Goal: Check status: Check status

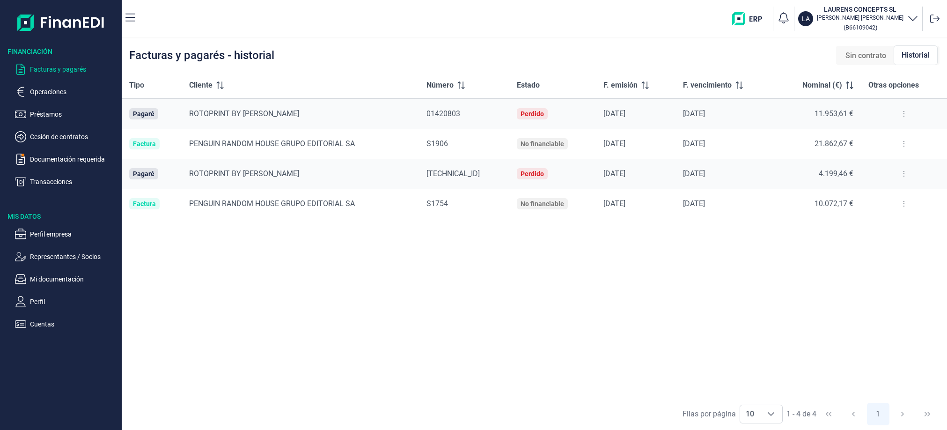
click at [856, 59] on span "Sin contrato" at bounding box center [865, 55] width 41 height 11
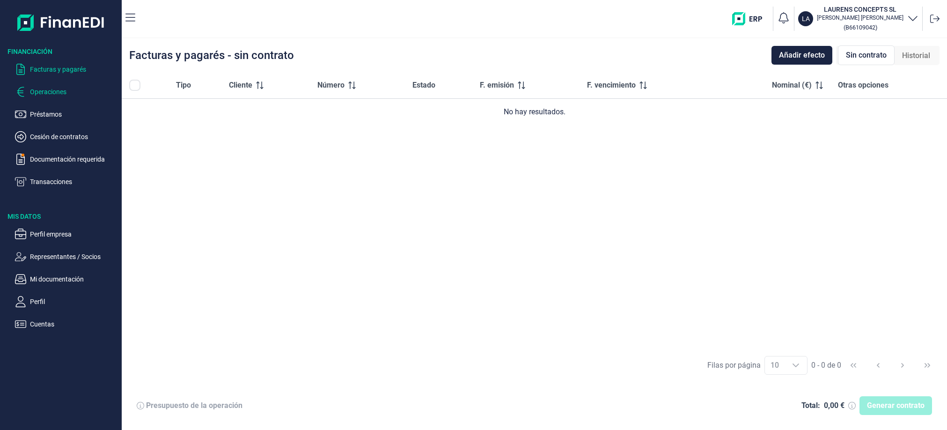
click at [33, 91] on p "Operaciones" at bounding box center [74, 91] width 88 height 11
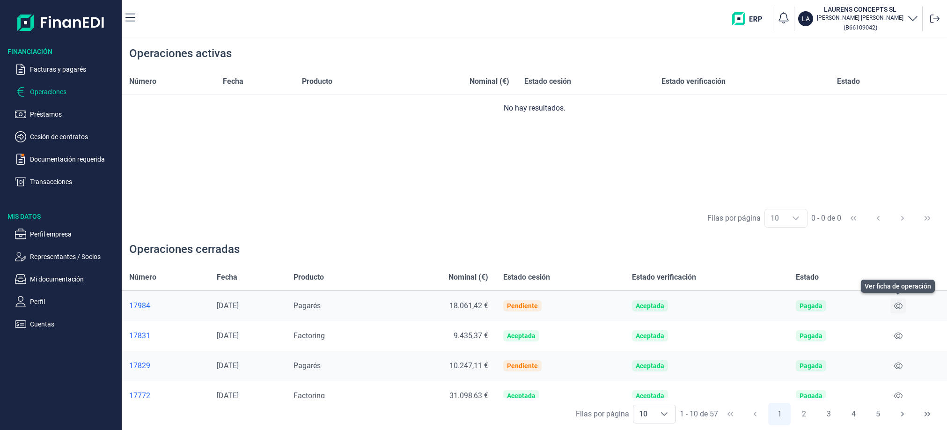
click at [898, 306] on icon at bounding box center [898, 305] width 8 height 7
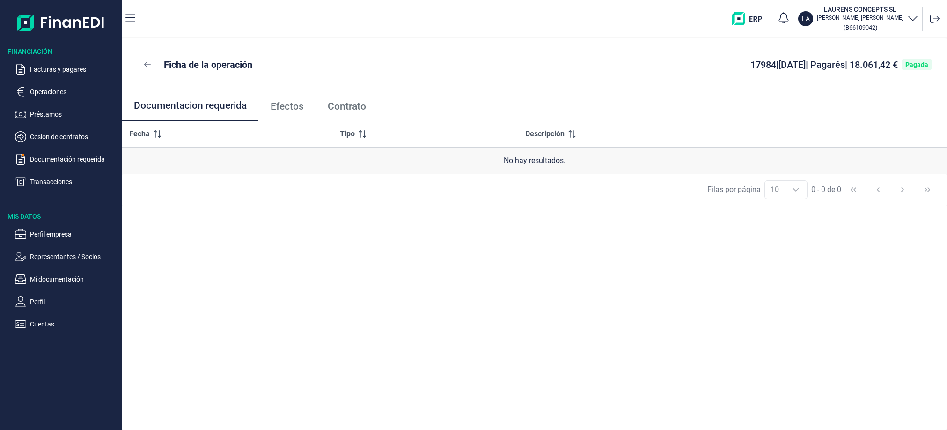
click at [279, 107] on span "Efectos" at bounding box center [287, 107] width 33 height 10
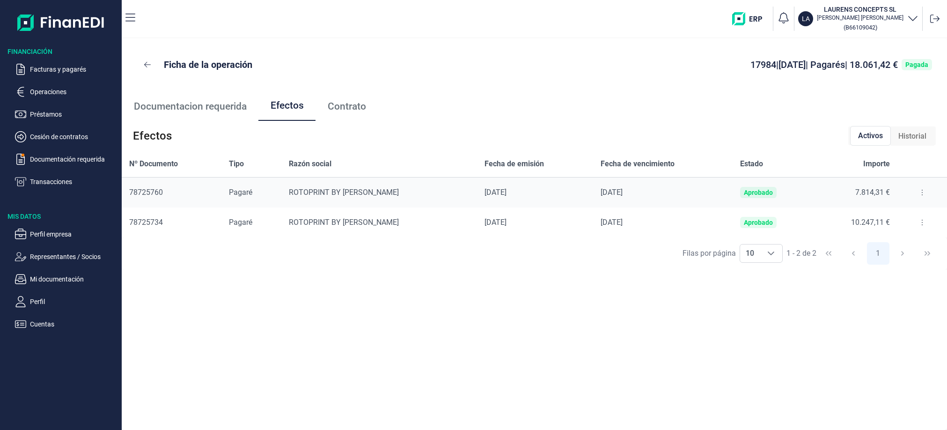
click at [337, 103] on span "Contrato" at bounding box center [347, 107] width 38 height 10
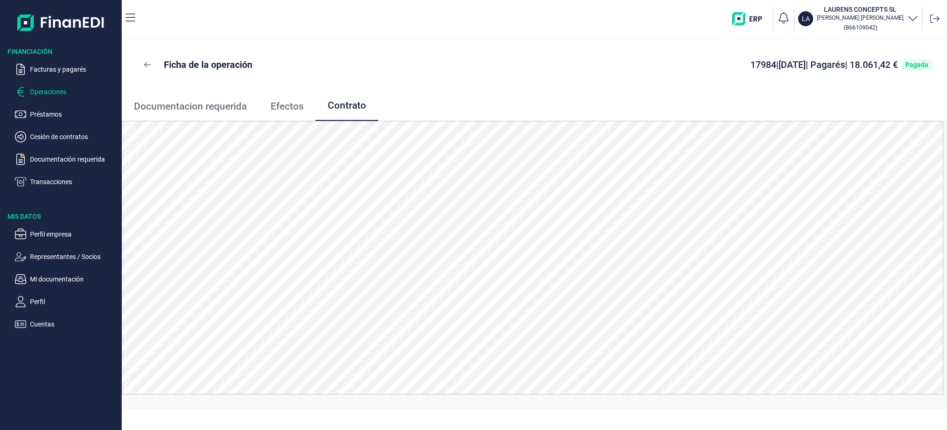
click at [43, 88] on p "Operaciones" at bounding box center [74, 91] width 88 height 11
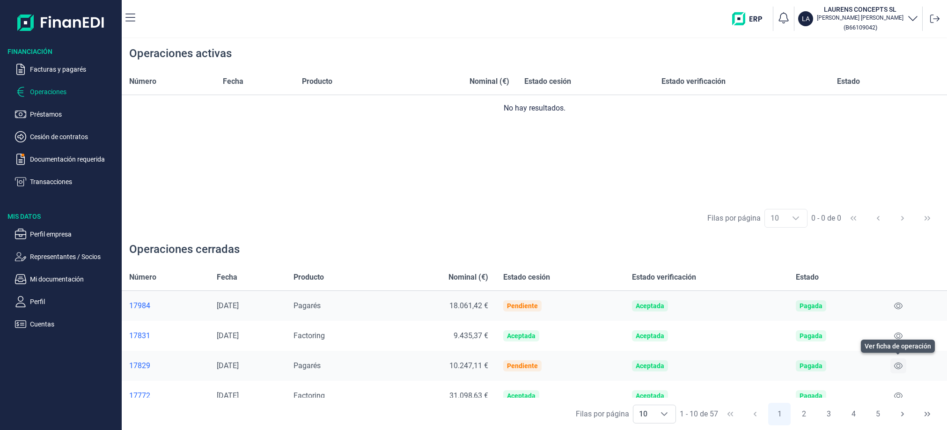
click at [903, 367] on button at bounding box center [898, 365] width 16 height 15
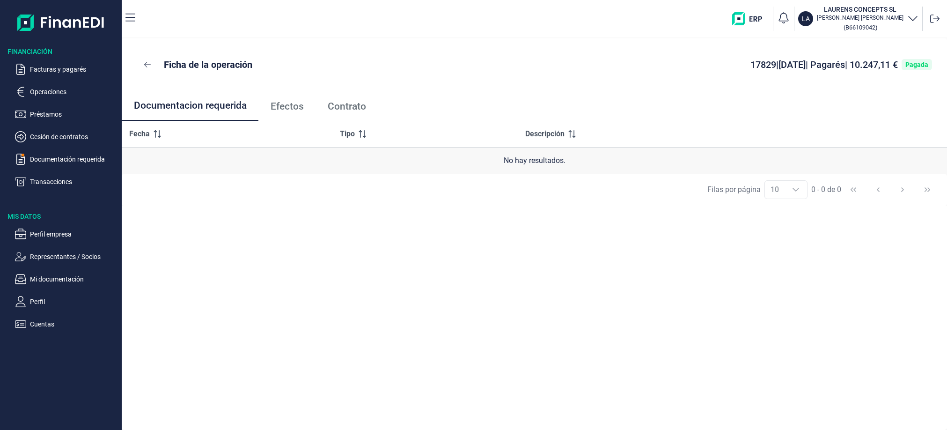
click at [351, 106] on span "Contrato" at bounding box center [347, 107] width 38 height 10
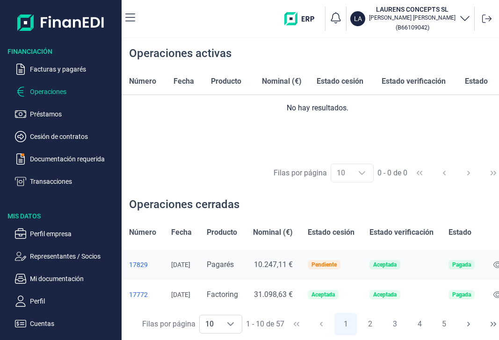
scroll to position [0, 29]
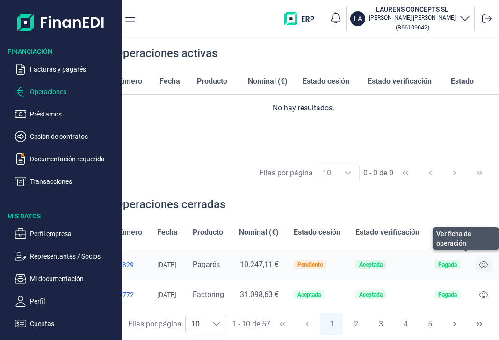
click at [480, 263] on icon at bounding box center [484, 264] width 8 height 7
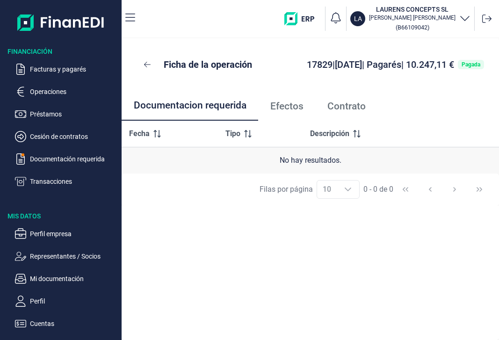
click at [303, 111] on span "Efectos" at bounding box center [287, 107] width 33 height 10
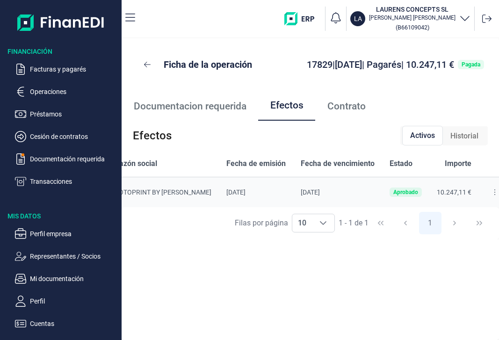
scroll to position [0, 119]
click at [461, 138] on span "Historial" at bounding box center [465, 136] width 28 height 11
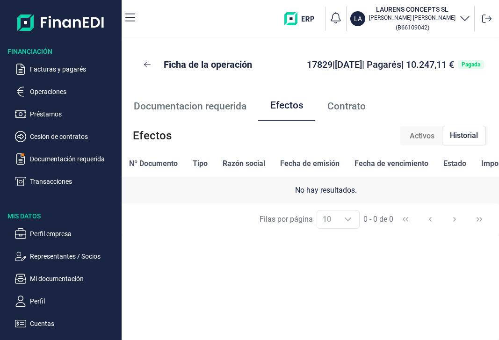
click at [425, 141] on span "Activos" at bounding box center [422, 136] width 25 height 11
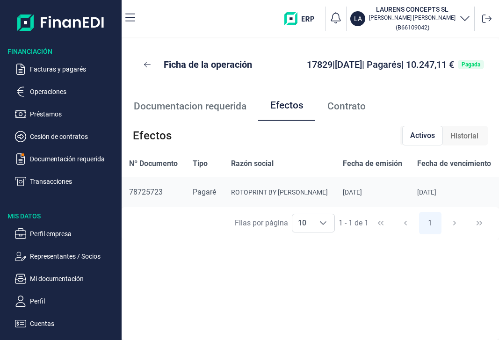
click at [338, 108] on span "Contrato" at bounding box center [347, 107] width 38 height 10
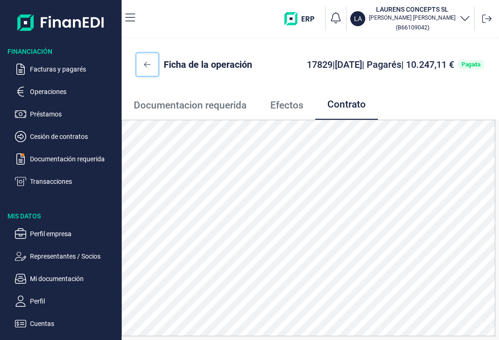
click at [140, 65] on button at bounding box center [148, 64] width 22 height 22
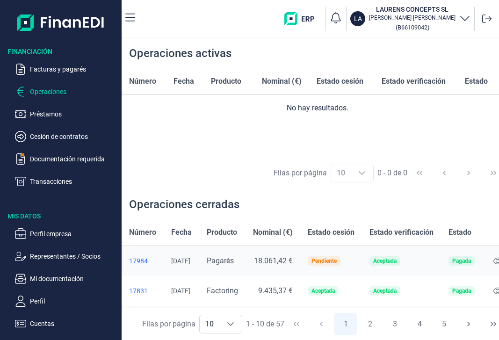
scroll to position [0, 29]
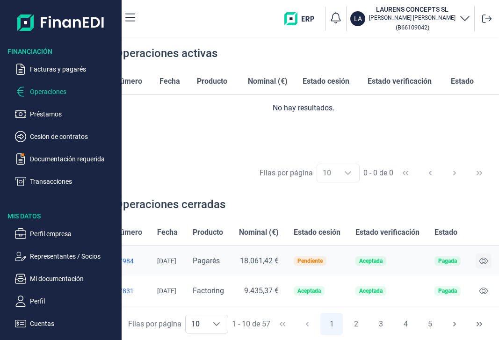
click at [483, 260] on icon at bounding box center [484, 260] width 8 height 7
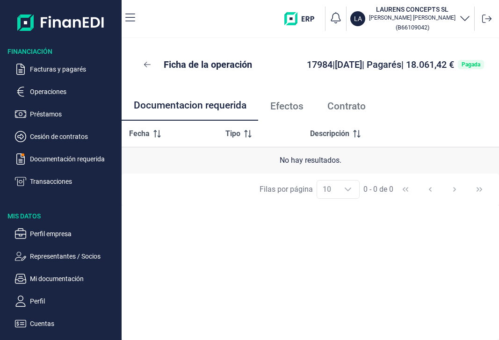
click at [340, 110] on span "Contrato" at bounding box center [347, 107] width 38 height 10
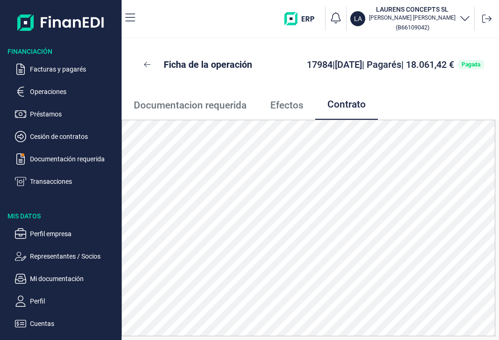
click at [277, 105] on span "Efectos" at bounding box center [287, 106] width 33 height 10
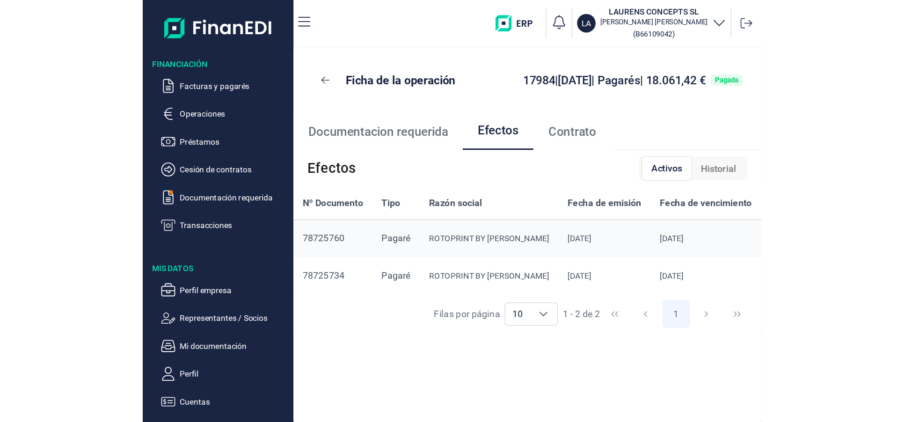
scroll to position [0, 119]
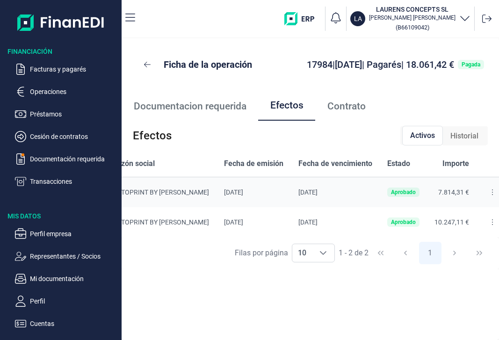
click at [323, 104] on link "Contrato" at bounding box center [346, 106] width 62 height 31
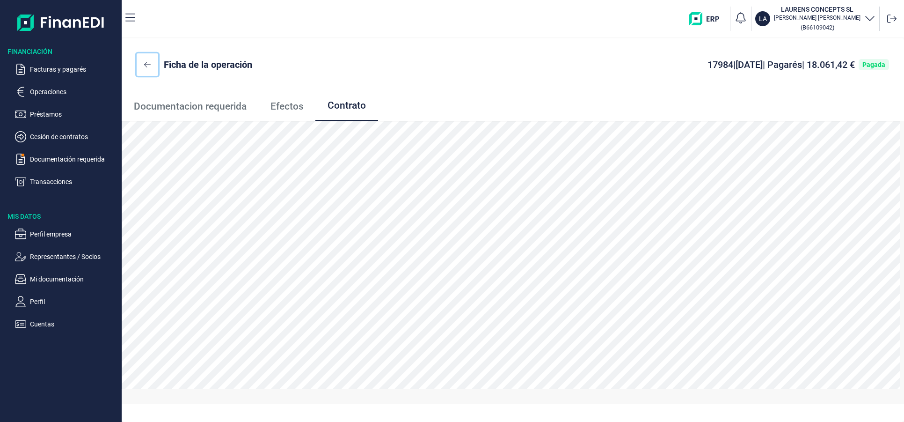
click at [146, 65] on icon at bounding box center [147, 64] width 7 height 7
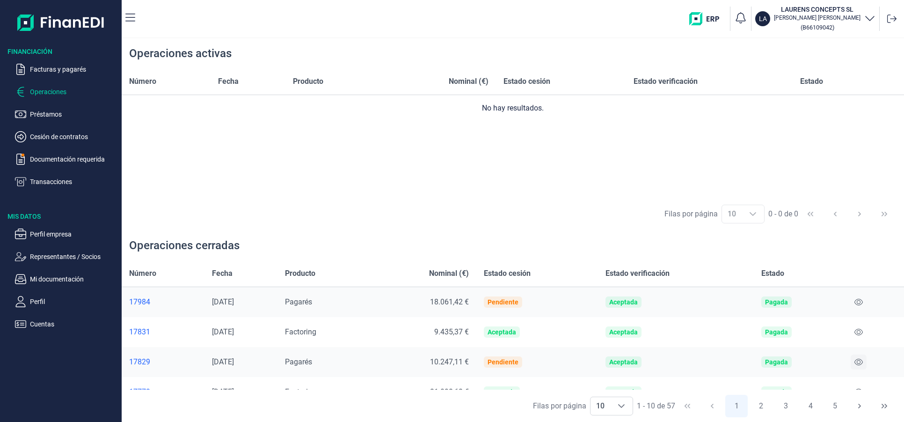
scroll to position [5, 0]
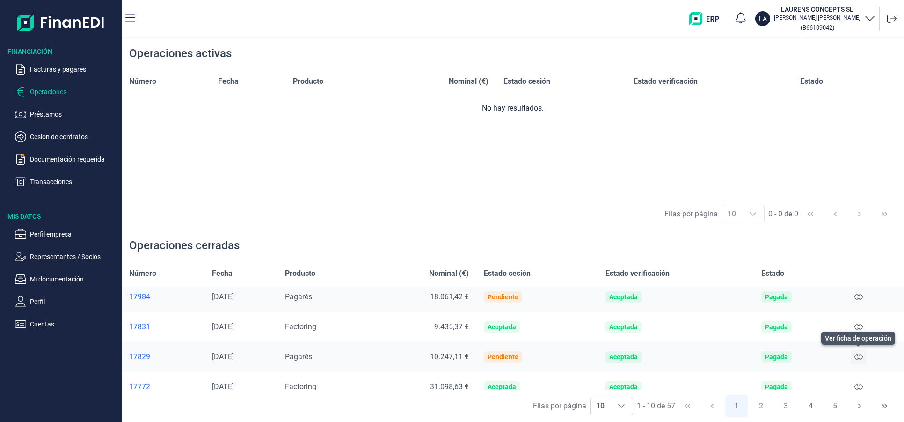
click at [859, 357] on icon at bounding box center [859, 356] width 8 height 7
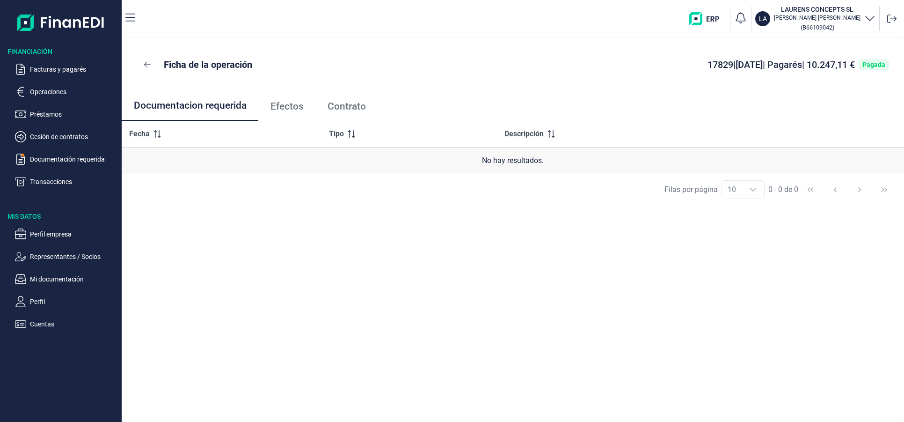
click at [359, 103] on span "Contrato" at bounding box center [347, 107] width 38 height 10
